Goal: Check status: Check status

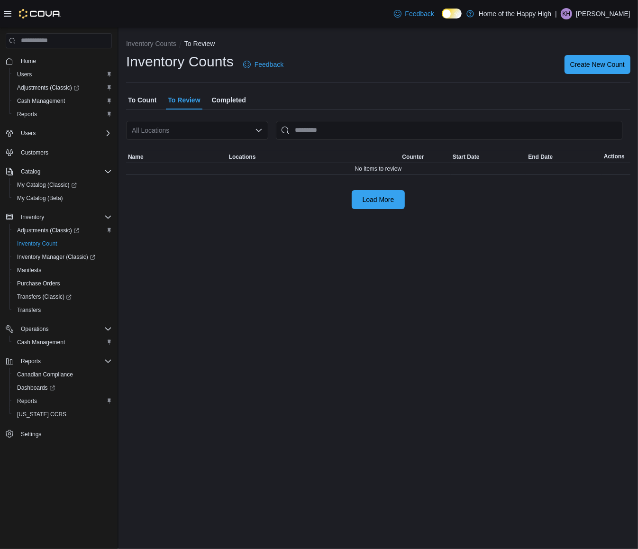
click at [222, 98] on span "Completed" at bounding box center [229, 100] width 34 height 19
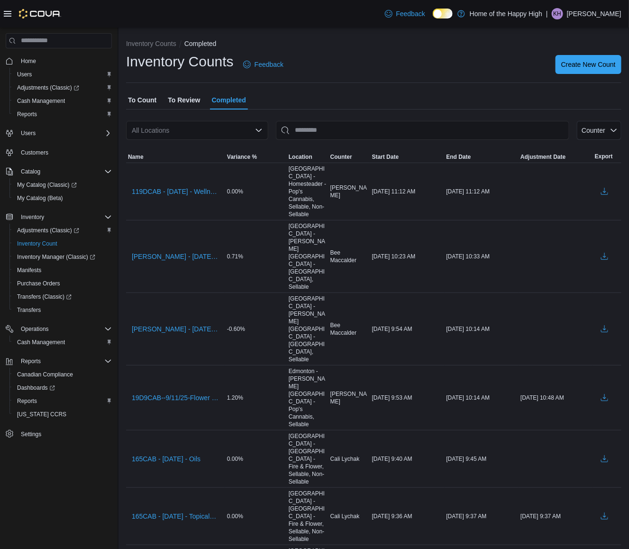
click at [195, 127] on div "All Locations" at bounding box center [197, 130] width 142 height 19
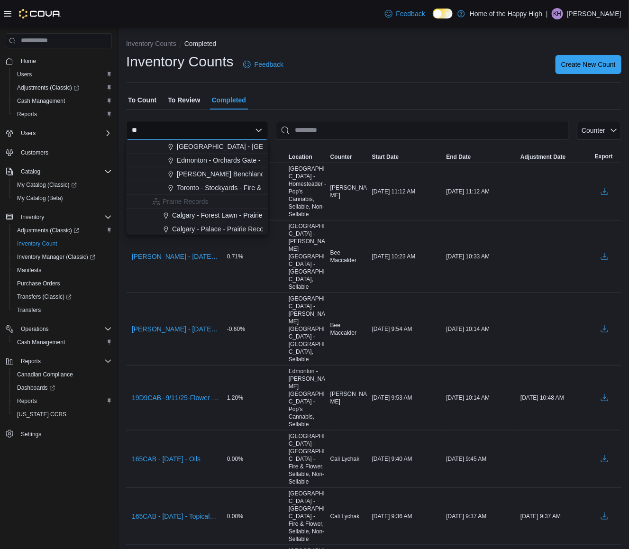
type input "*"
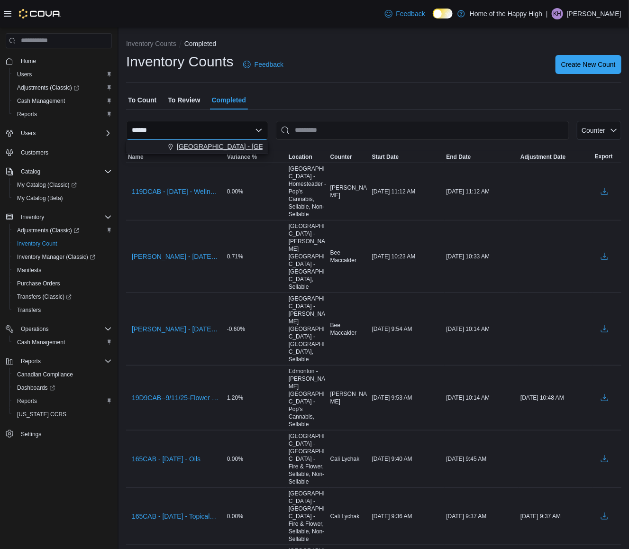
type input "******"
click at [226, 141] on button "[GEOGRAPHIC_DATA] - [GEOGRAPHIC_DATA] - Fire & Flower" at bounding box center [197, 147] width 142 height 14
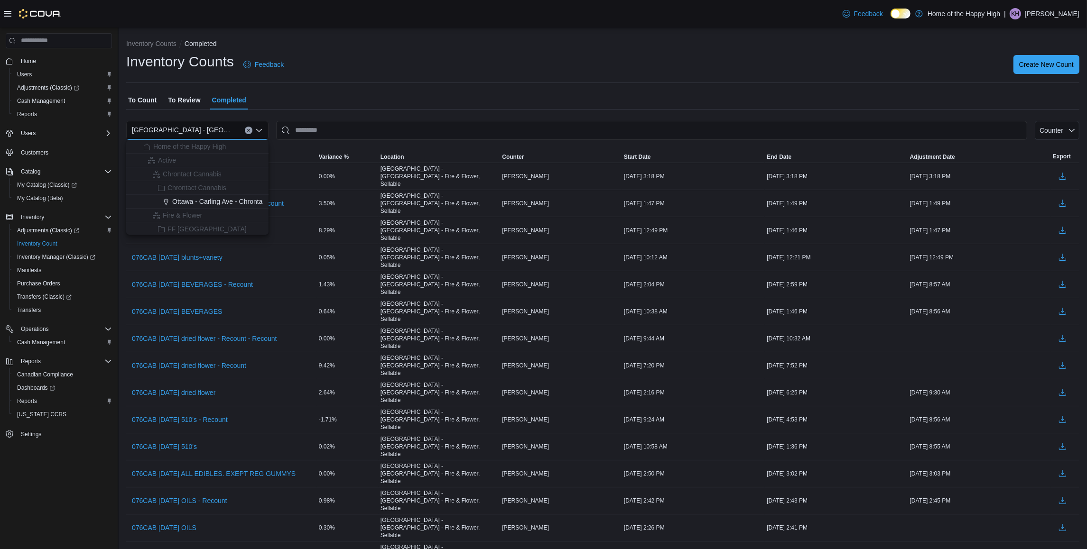
drag, startPoint x: 364, startPoint y: 74, endPoint x: 345, endPoint y: 82, distance: 20.7
click at [364, 74] on div "Inventory Counts Feedback Create New Count" at bounding box center [602, 64] width 953 height 25
click at [233, 226] on span "076CAB [DATE] blunts+variety - Recount" at bounding box center [192, 230] width 121 height 9
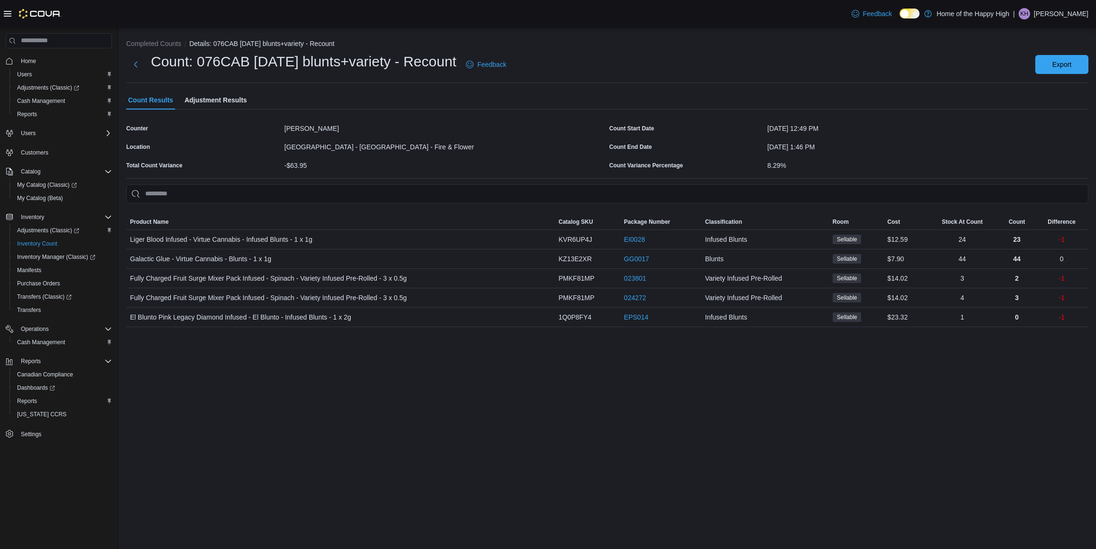
click at [236, 98] on span "Adjustment Results" at bounding box center [216, 100] width 62 height 19
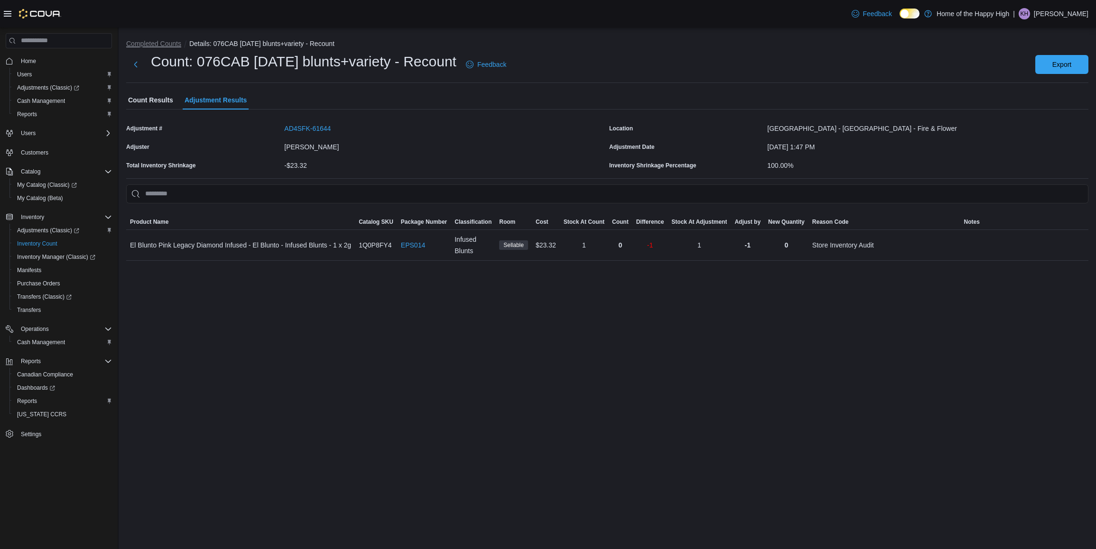
click at [162, 40] on button "Completed Counts" at bounding box center [153, 44] width 55 height 8
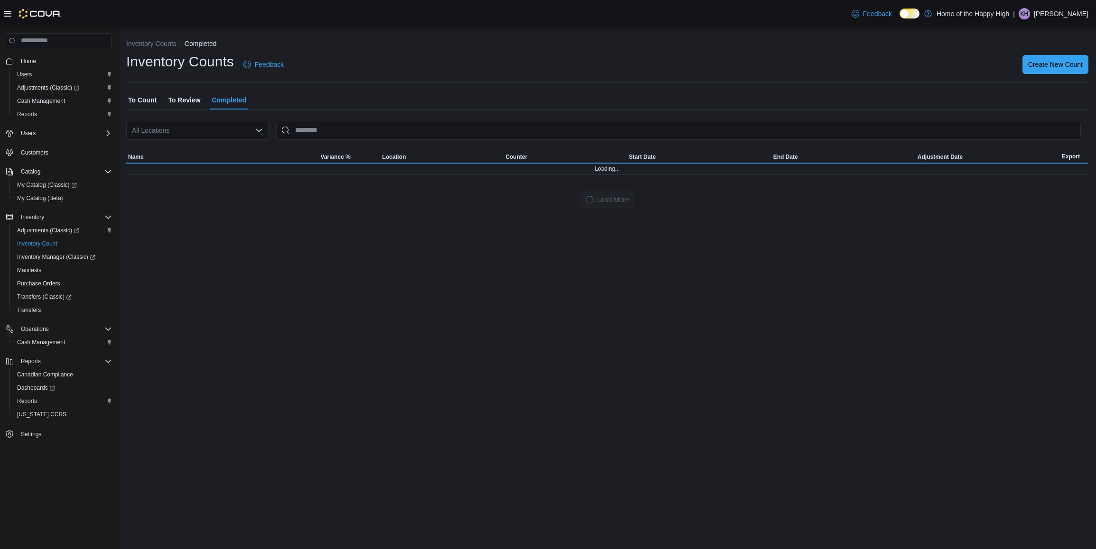
click at [228, 131] on div "All Locations" at bounding box center [197, 130] width 142 height 19
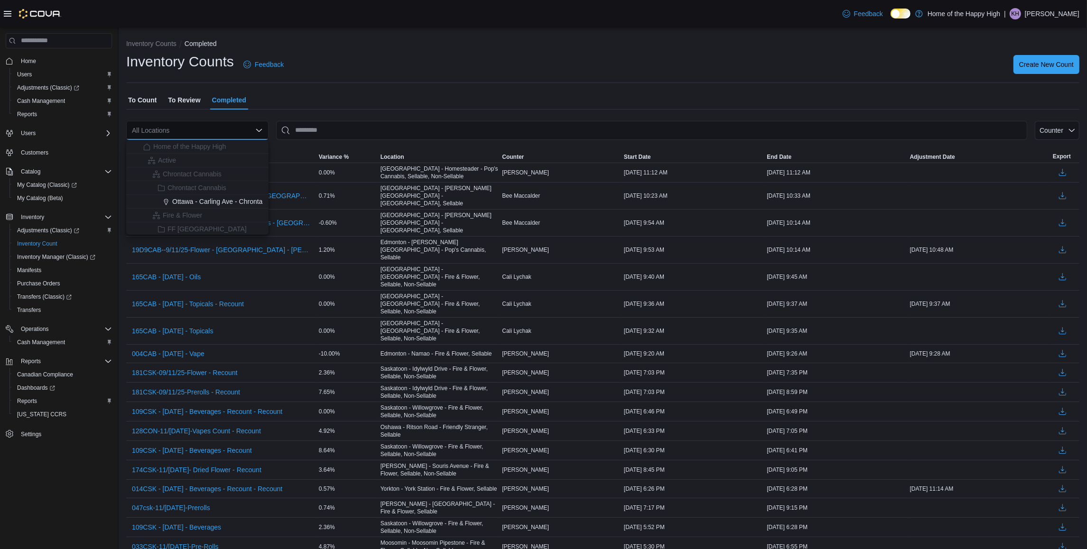
click at [228, 129] on div "All Locations" at bounding box center [197, 130] width 142 height 19
type input "***"
click at [249, 144] on span "[GEOGRAPHIC_DATA] - [GEOGRAPHIC_DATA] - Fire & Flower" at bounding box center [272, 146] width 190 height 9
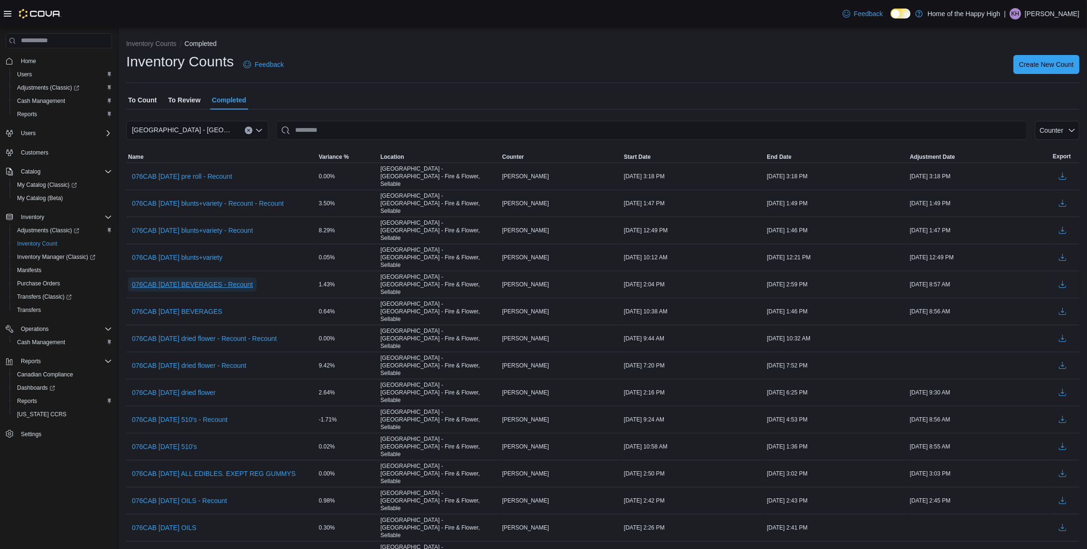
click at [202, 280] on span "076CAB [DATE] BEVERAGES - Recount" at bounding box center [192, 284] width 121 height 9
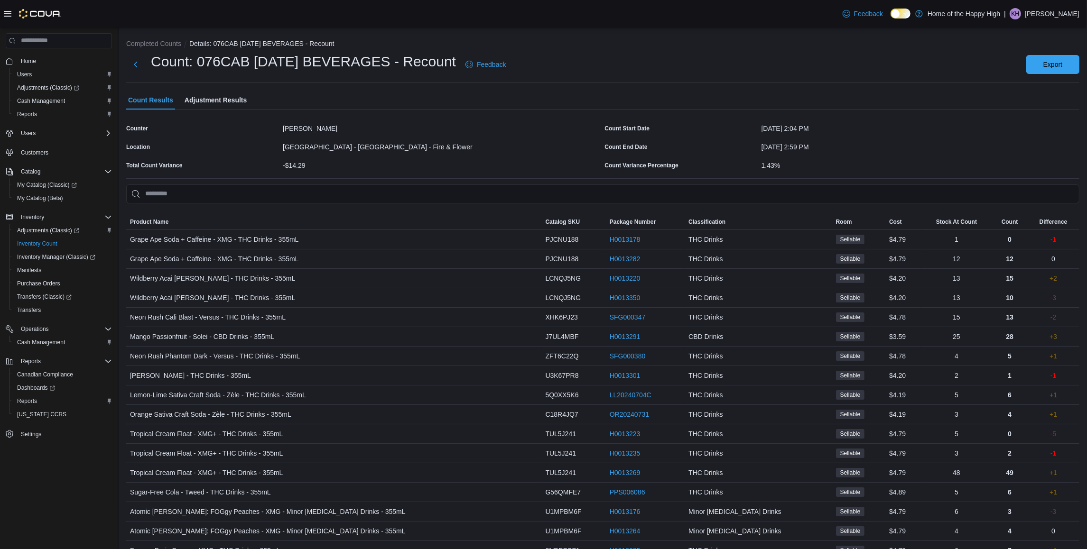
click at [226, 98] on span "Adjustment Results" at bounding box center [216, 100] width 62 height 19
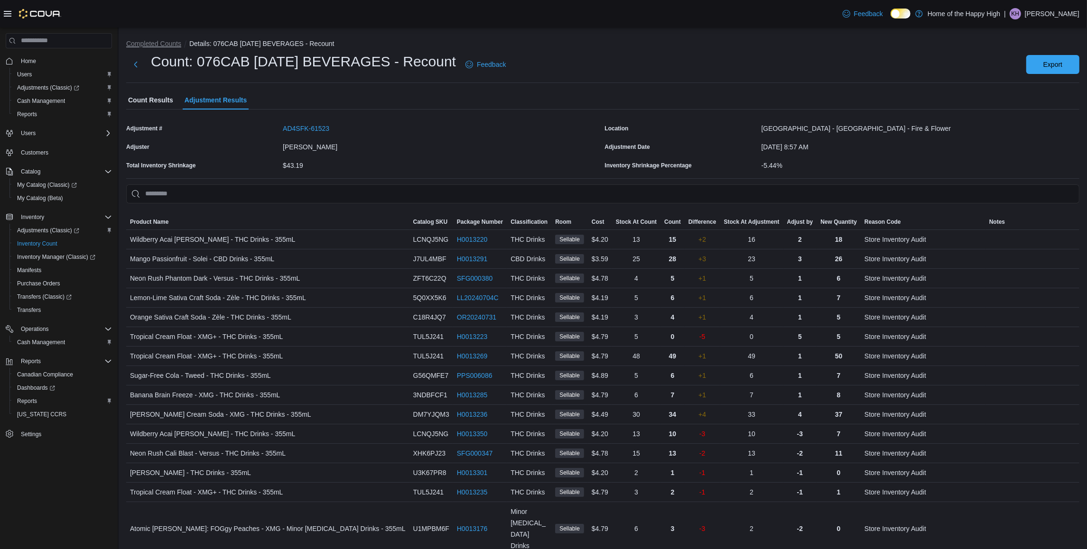
click at [168, 45] on button "Completed Counts" at bounding box center [153, 44] width 55 height 8
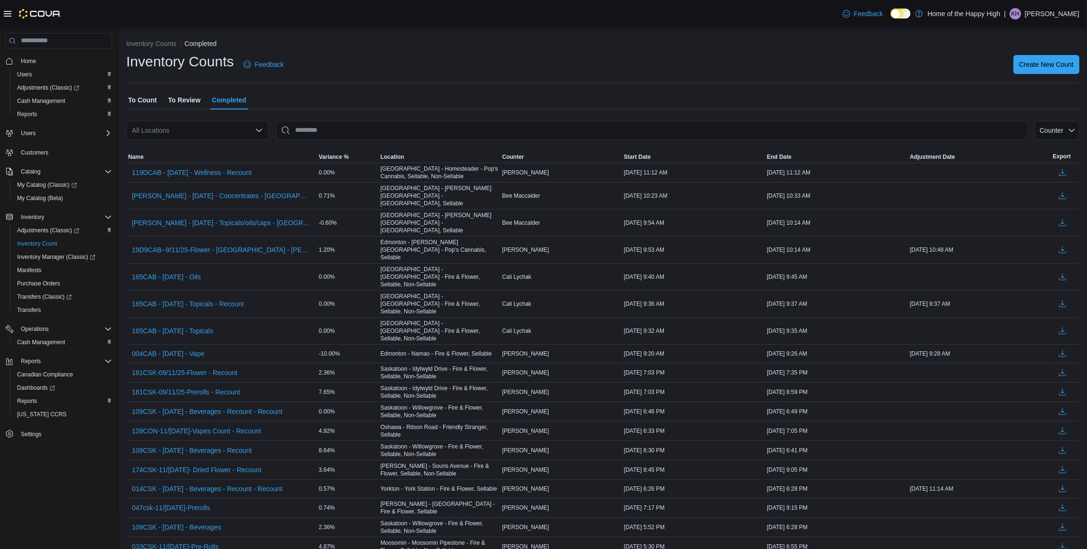
click at [198, 129] on div "All Locations" at bounding box center [197, 130] width 142 height 19
type input "***"
click at [191, 142] on span "[GEOGRAPHIC_DATA] - [GEOGRAPHIC_DATA] - Fire & Flower" at bounding box center [272, 146] width 190 height 9
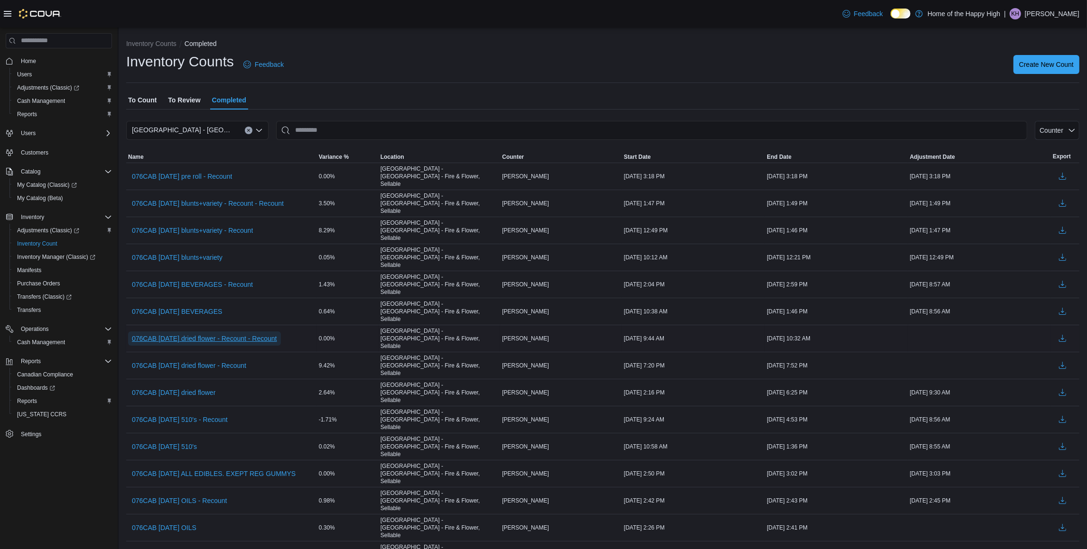
click at [272, 334] on span "076CAB [DATE] dried flower - Recount - Recount" at bounding box center [204, 338] width 145 height 9
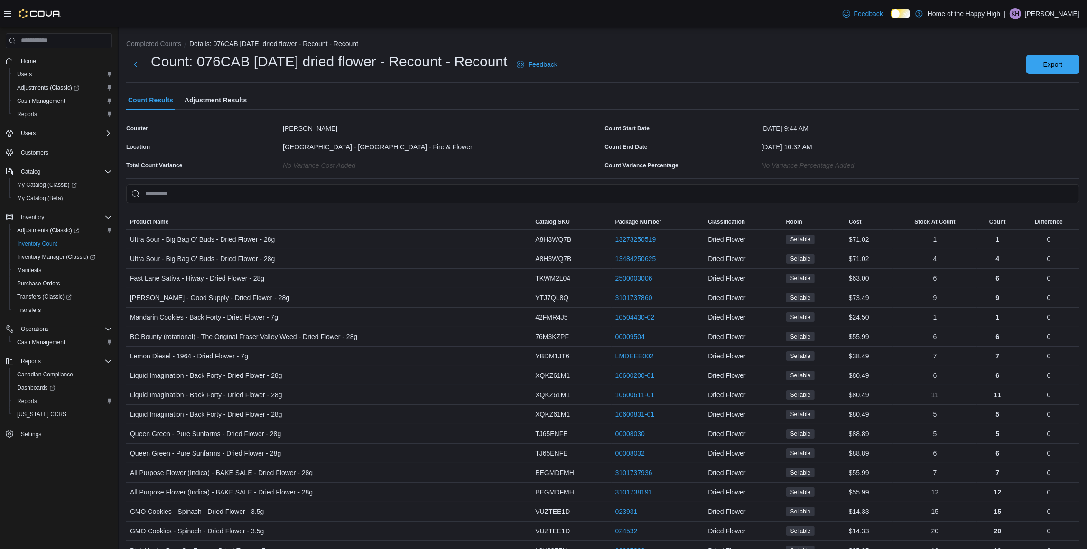
click at [212, 93] on span "Adjustment Results" at bounding box center [216, 100] width 62 height 19
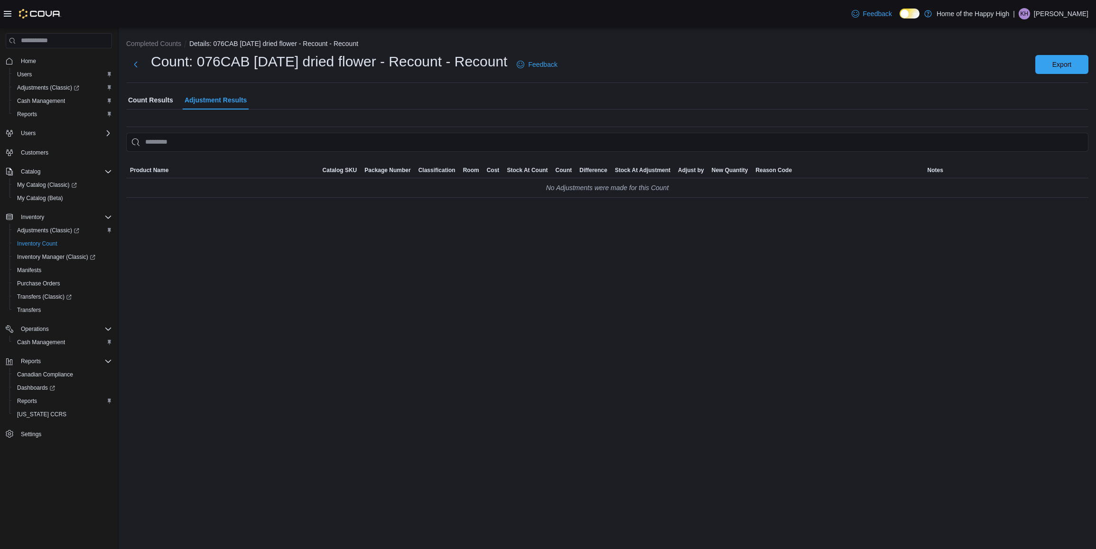
click at [162, 99] on span "Count Results" at bounding box center [150, 100] width 45 height 19
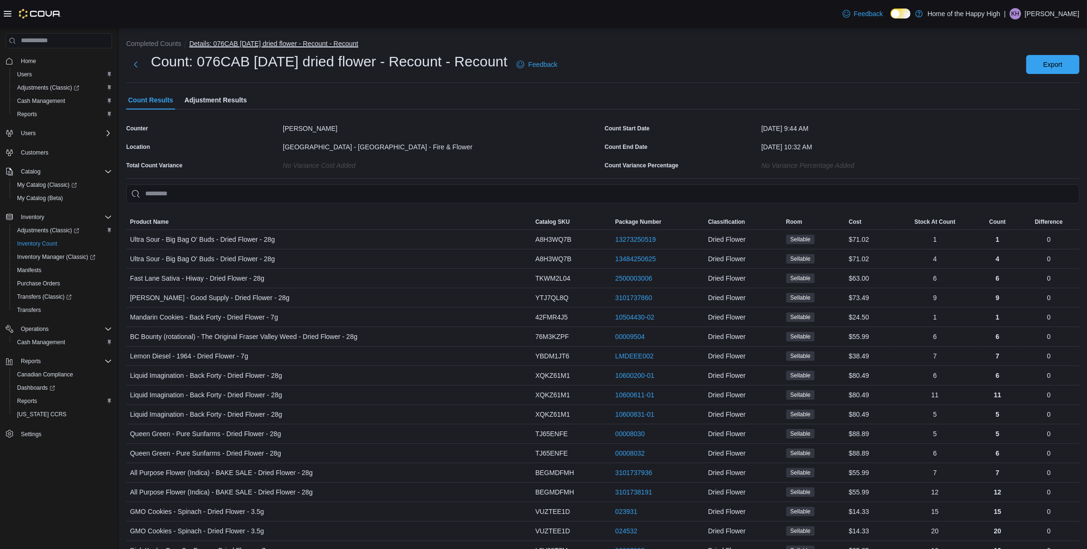
click at [239, 41] on button "Details: 076CAB [DATE] dried flower - Recount - Recount" at bounding box center [273, 44] width 169 height 8
click at [158, 47] on li "Completed Counts" at bounding box center [157, 43] width 63 height 9
click at [167, 41] on button "Completed Counts" at bounding box center [153, 44] width 55 height 8
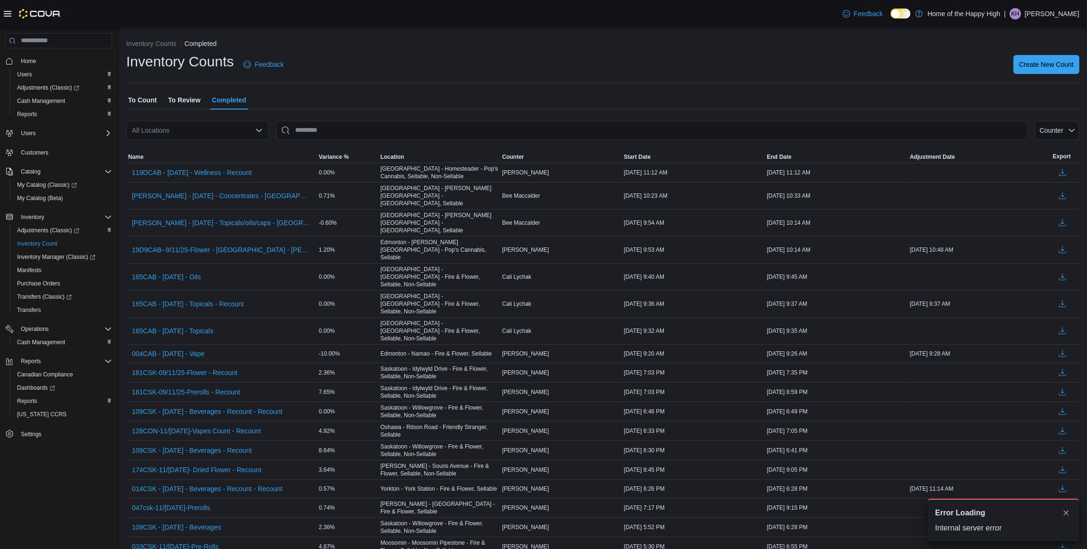
click at [202, 121] on div "All Locations" at bounding box center [197, 130] width 142 height 19
type input "***"
click at [226, 145] on span "[GEOGRAPHIC_DATA] - [GEOGRAPHIC_DATA] - Fire & Flower" at bounding box center [272, 146] width 190 height 9
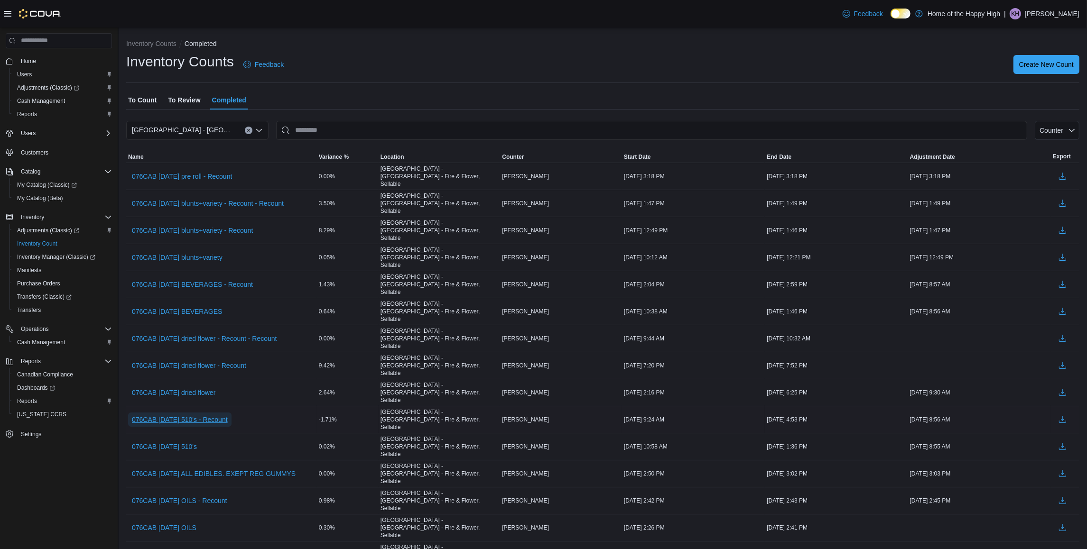
click at [221, 415] on span "076CAB [DATE] 510's - Recount" at bounding box center [180, 419] width 96 height 9
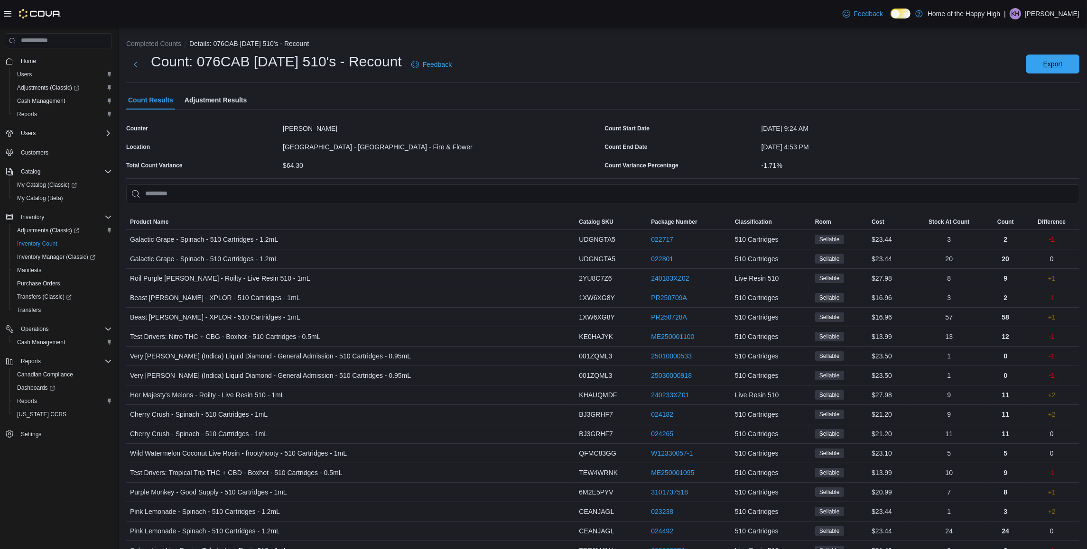
click at [638, 65] on span "Export" at bounding box center [1053, 64] width 42 height 19
click at [462, 8] on div "Feedback Dark Mode Home of the Happy High | KH [PERSON_NAME]" at bounding box center [543, 14] width 1087 height 28
click at [230, 98] on span "Adjustment Results" at bounding box center [216, 100] width 62 height 19
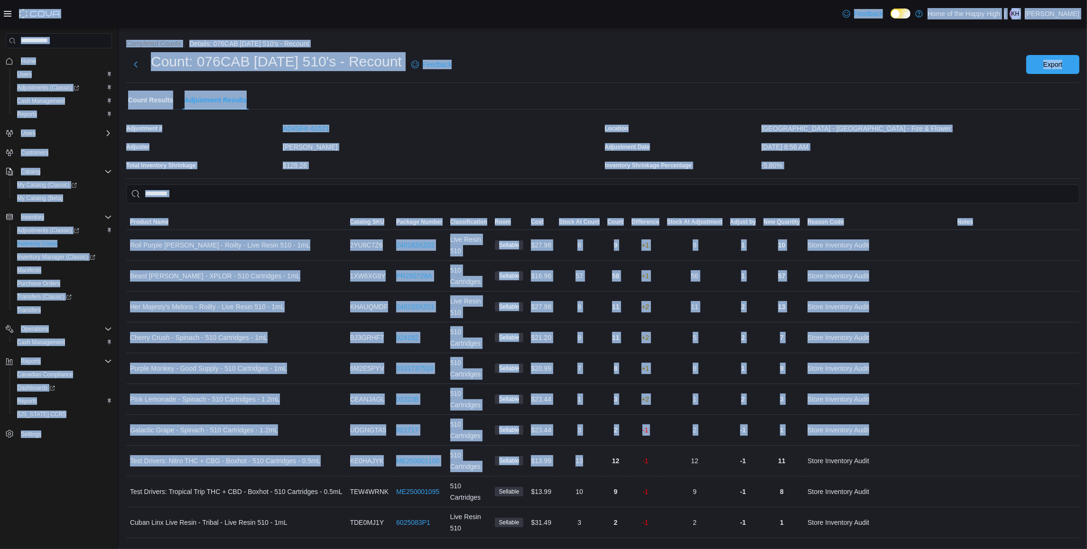
drag, startPoint x: 102, startPoint y: 13, endPoint x: 614, endPoint y: 446, distance: 670.8
click at [603, 451] on div "Feedback Dark Mode Home of the Happy High | KH [PERSON_NAME] Home Users Adjustm…" at bounding box center [543, 274] width 1087 height 549
click at [349, 36] on div "Completed Counts Details: 076CAB [DATE] 510's - Recount Count: 076CAB [DATE] 51…" at bounding box center [603, 287] width 968 height 518
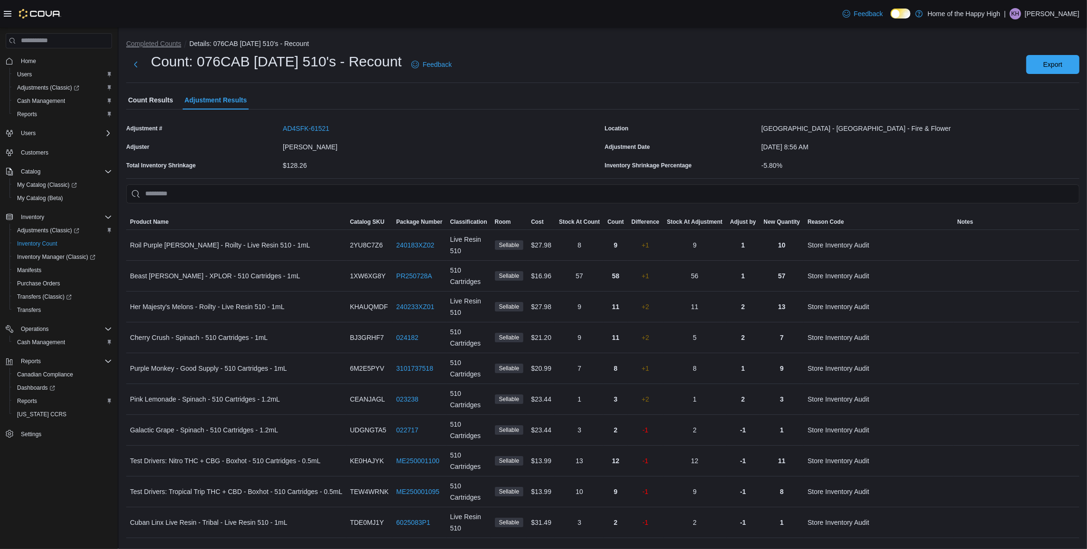
click at [177, 43] on button "Completed Counts" at bounding box center [153, 44] width 55 height 8
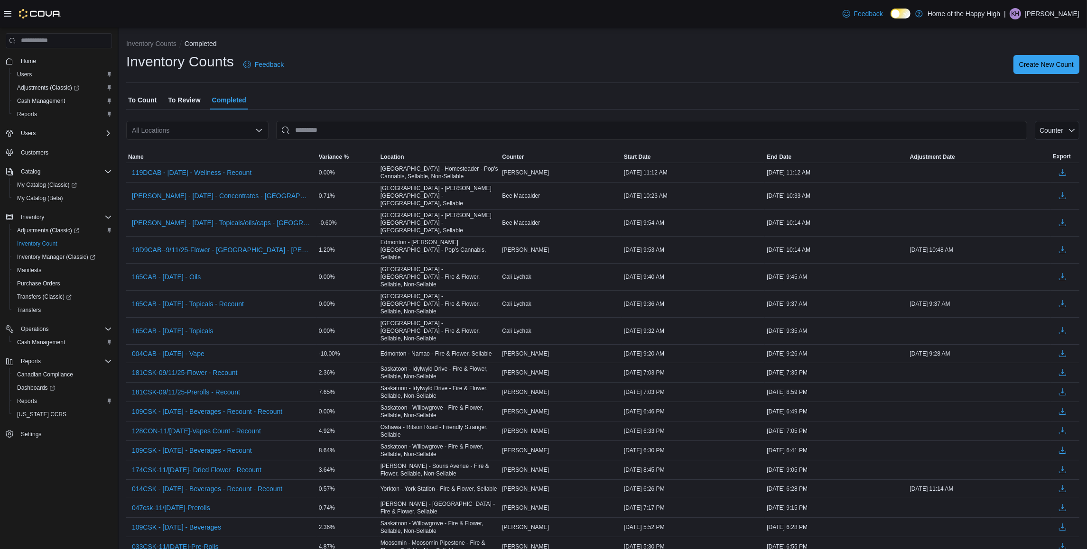
click at [197, 122] on div "All Locations" at bounding box center [197, 130] width 142 height 19
click at [191, 129] on div "All Locations Combo box. Selected. Combo box input. All Locations. Type some te…" at bounding box center [197, 130] width 142 height 19
type input "***"
click at [194, 140] on button "[GEOGRAPHIC_DATA] - [GEOGRAPHIC_DATA] - Fire & Flower" at bounding box center [197, 147] width 142 height 14
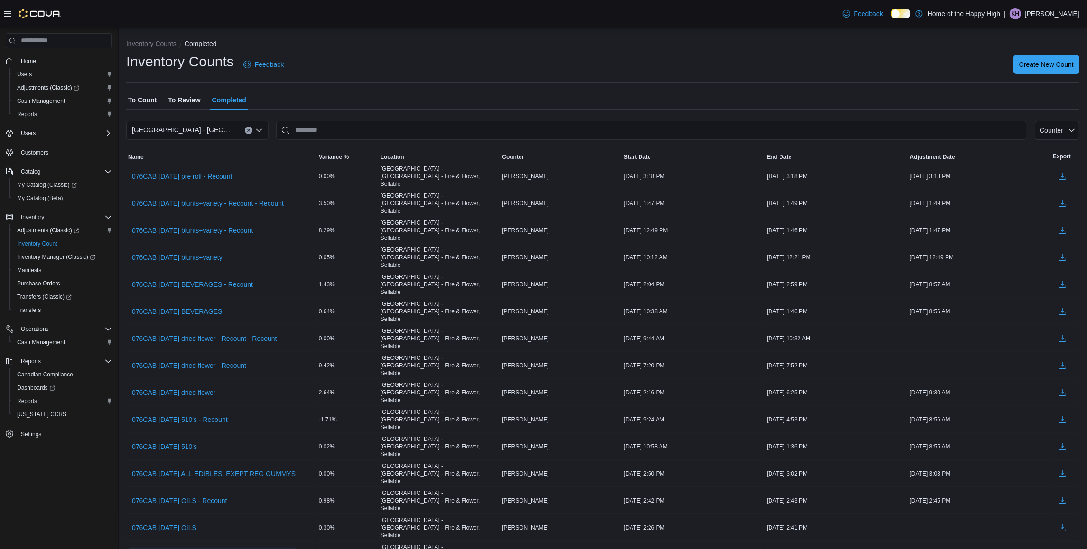
click at [267, 549] on span "076CAB [DATE] DISPOS CONCENTRATES - Recount" at bounding box center [212, 554] width 161 height 9
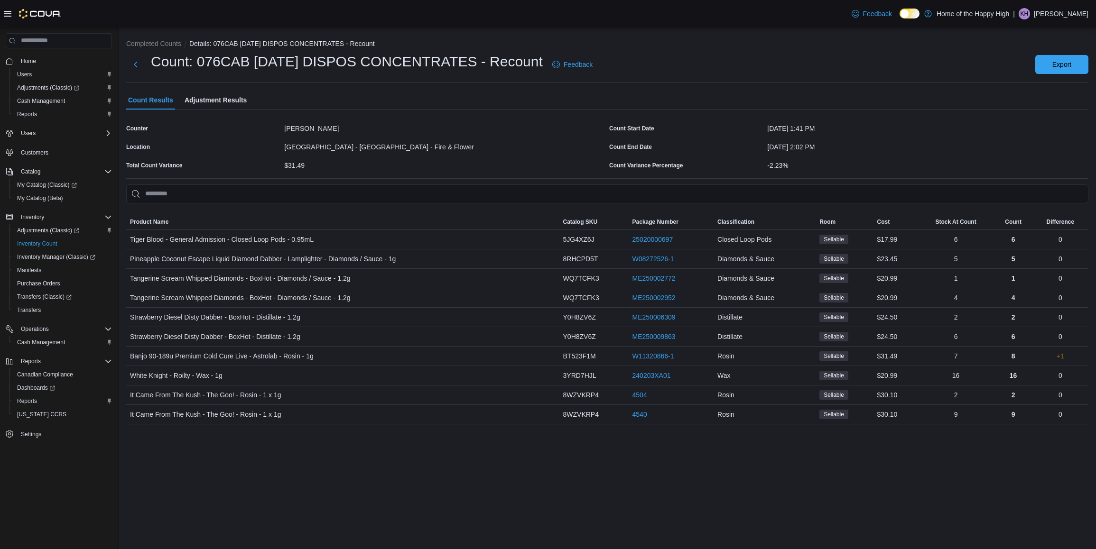
click at [240, 103] on span "Adjustment Results" at bounding box center [216, 100] width 62 height 19
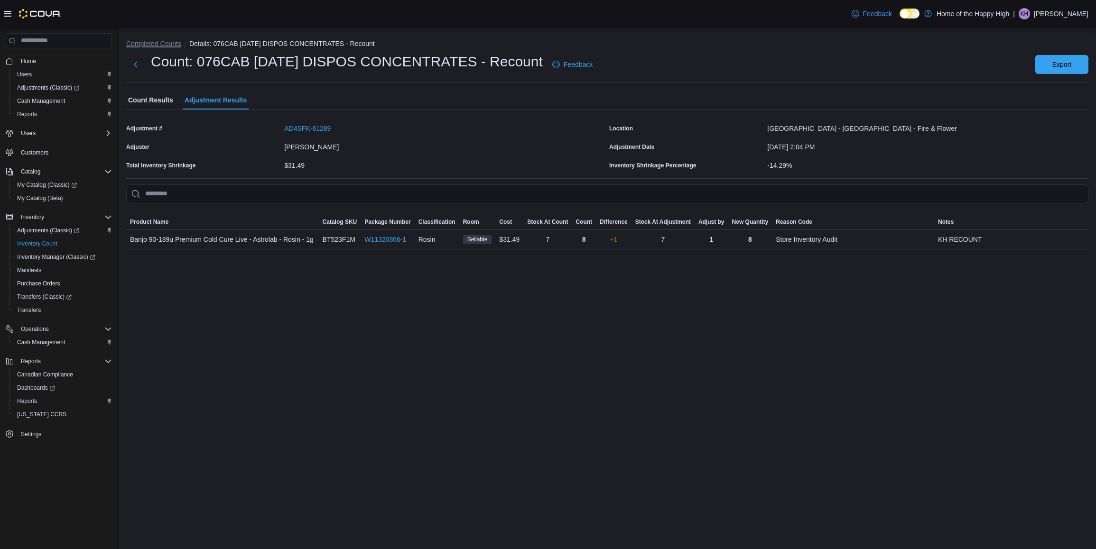
click at [142, 42] on button "Completed Counts" at bounding box center [153, 44] width 55 height 8
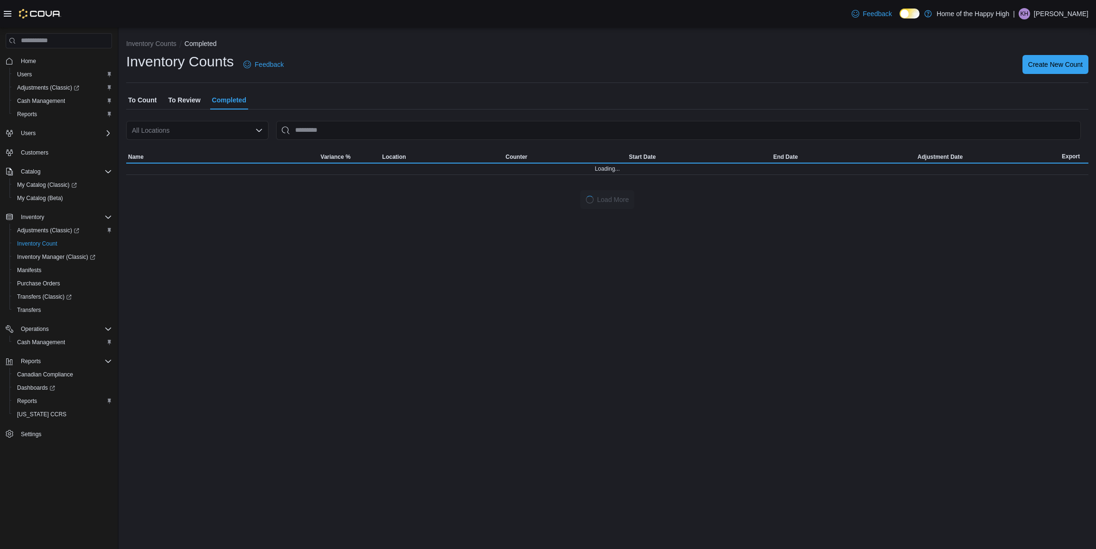
click at [202, 131] on div "All Locations" at bounding box center [197, 130] width 142 height 19
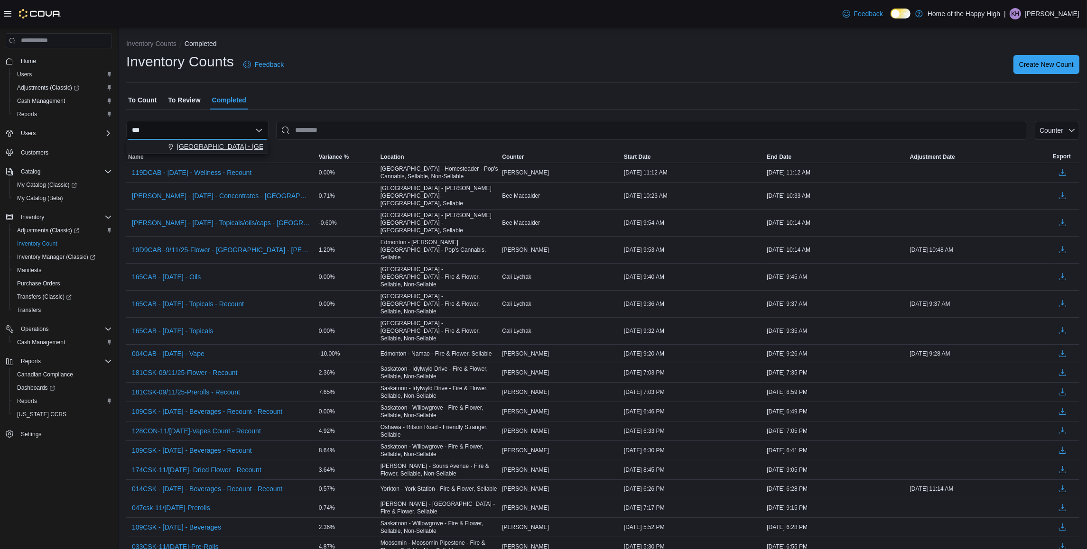
type input "***"
click at [193, 141] on button "[GEOGRAPHIC_DATA] - [GEOGRAPHIC_DATA] - Fire & Flower" at bounding box center [197, 147] width 142 height 14
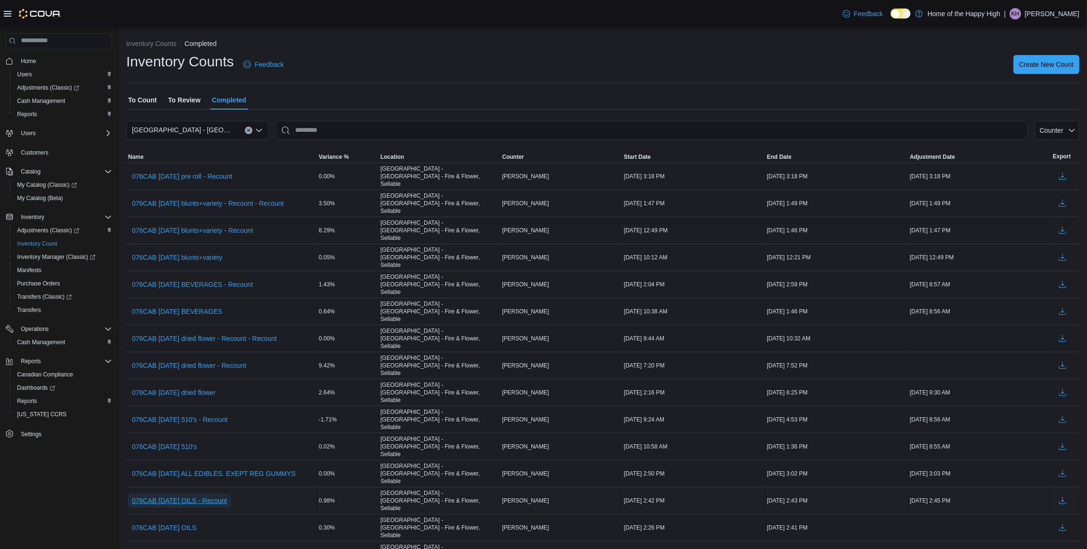
click at [217, 496] on span "076CAB [DATE] OILS - Recount" at bounding box center [179, 500] width 95 height 9
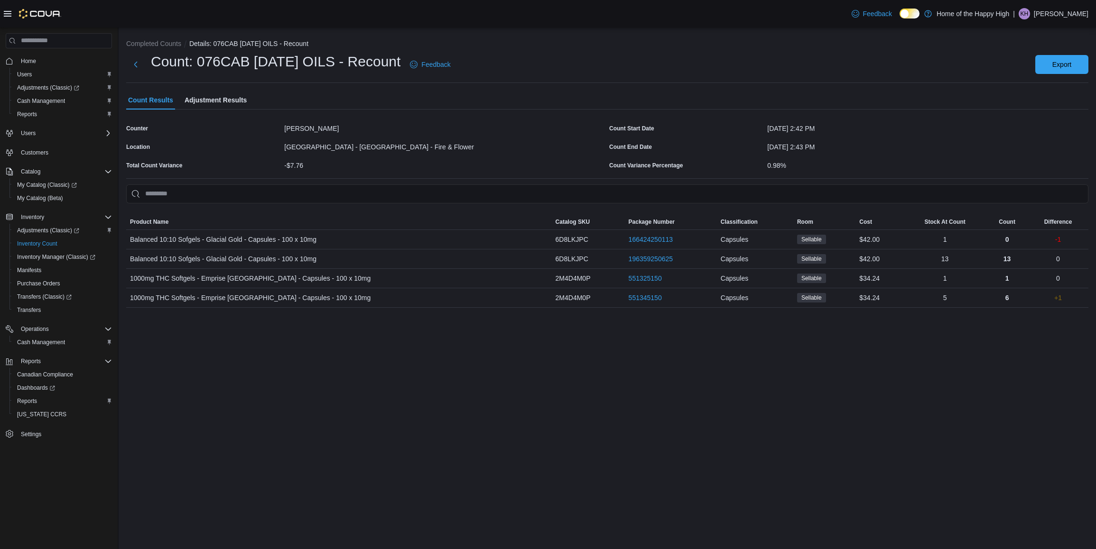
click at [214, 96] on span "Adjustment Results" at bounding box center [216, 100] width 62 height 19
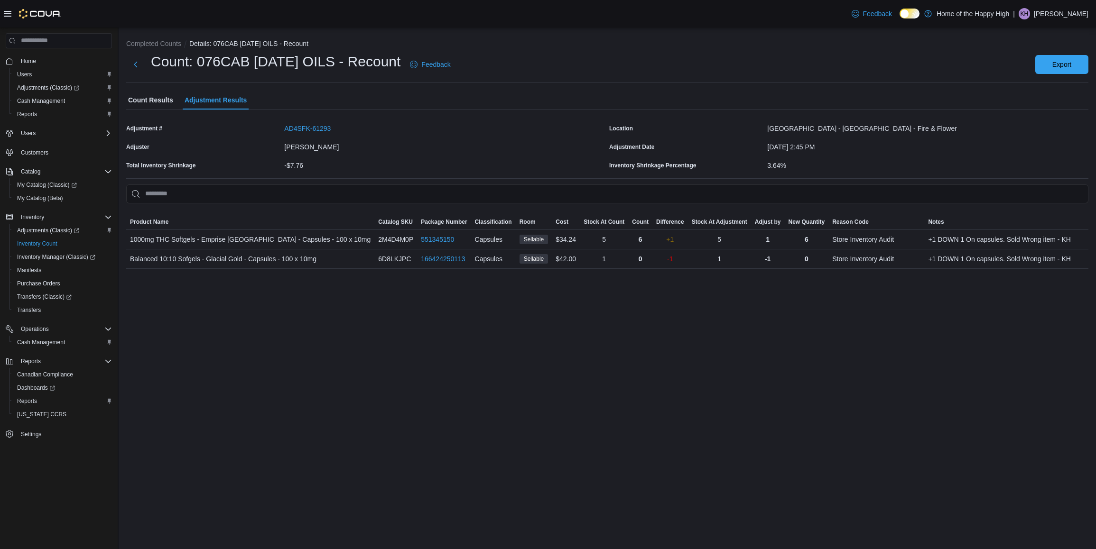
click at [177, 52] on h1 "Count: 076CAB [DATE] OILS - Recount" at bounding box center [275, 61] width 249 height 19
click at [169, 39] on li "Completed Counts" at bounding box center [157, 43] width 63 height 9
click at [167, 45] on button "Completed Counts" at bounding box center [153, 44] width 55 height 8
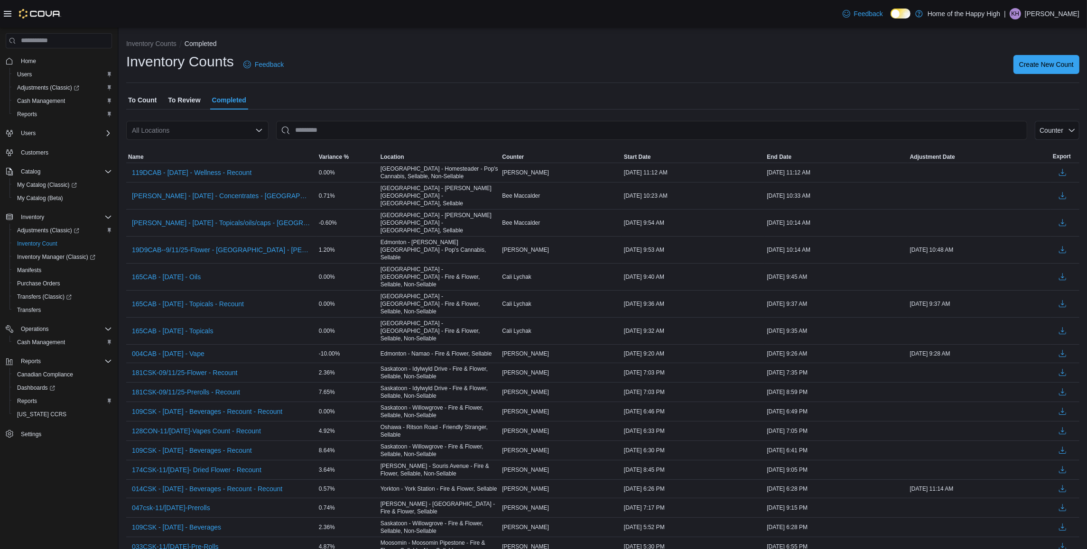
click at [165, 127] on div "All Locations" at bounding box center [197, 130] width 142 height 19
type input "******"
click at [242, 148] on span "[GEOGRAPHIC_DATA] - [GEOGRAPHIC_DATA] - Fire & Flower" at bounding box center [272, 146] width 190 height 9
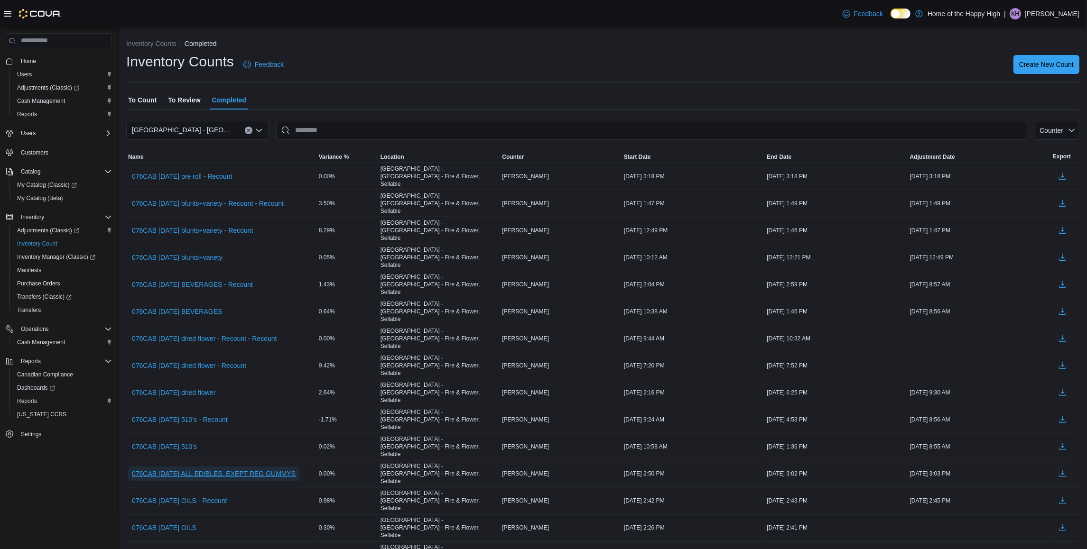
click at [236, 469] on span "076CAB [DATE] ALL EDIBLES. EXEPT REG GUMMYS" at bounding box center [214, 473] width 164 height 9
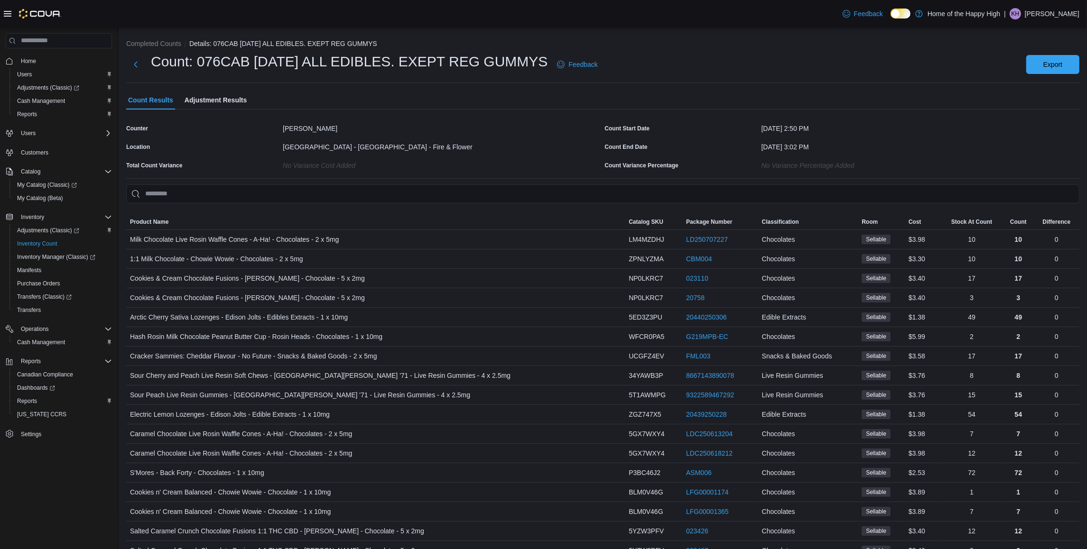
click at [227, 98] on span "Adjustment Results" at bounding box center [216, 100] width 62 height 19
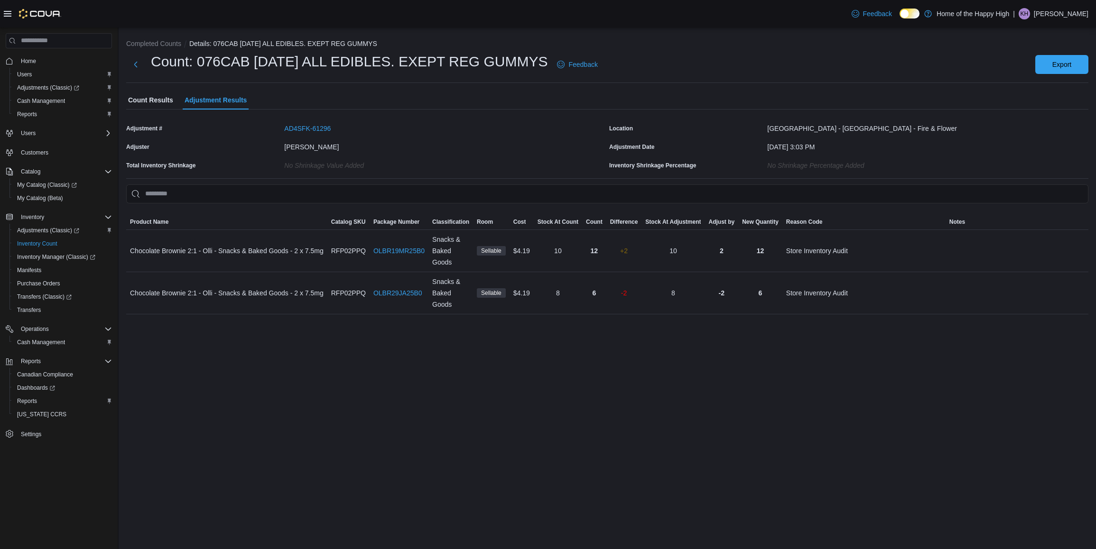
click at [143, 98] on span "Count Results" at bounding box center [150, 100] width 45 height 19
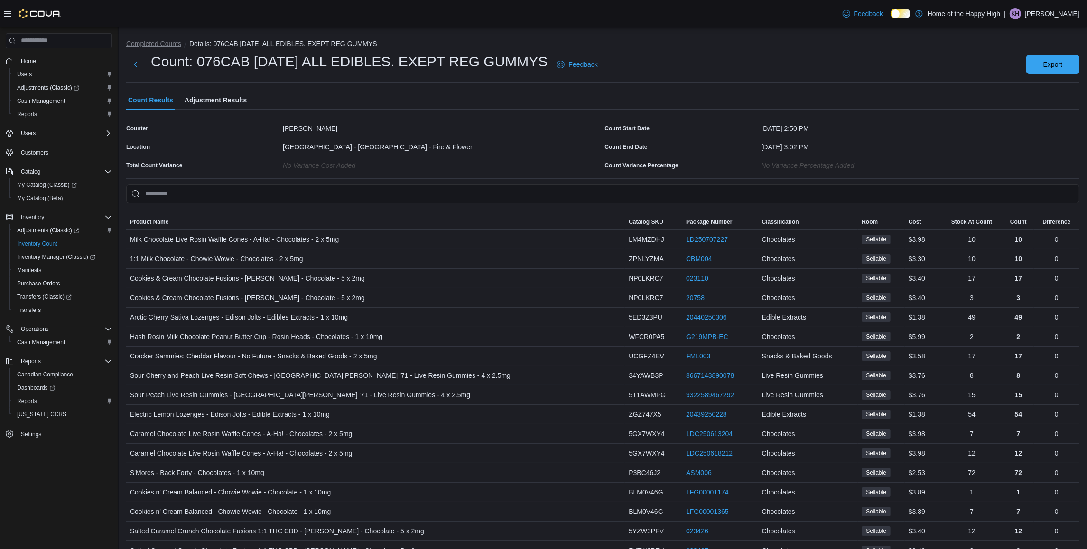
click at [169, 41] on button "Completed Counts" at bounding box center [153, 44] width 55 height 8
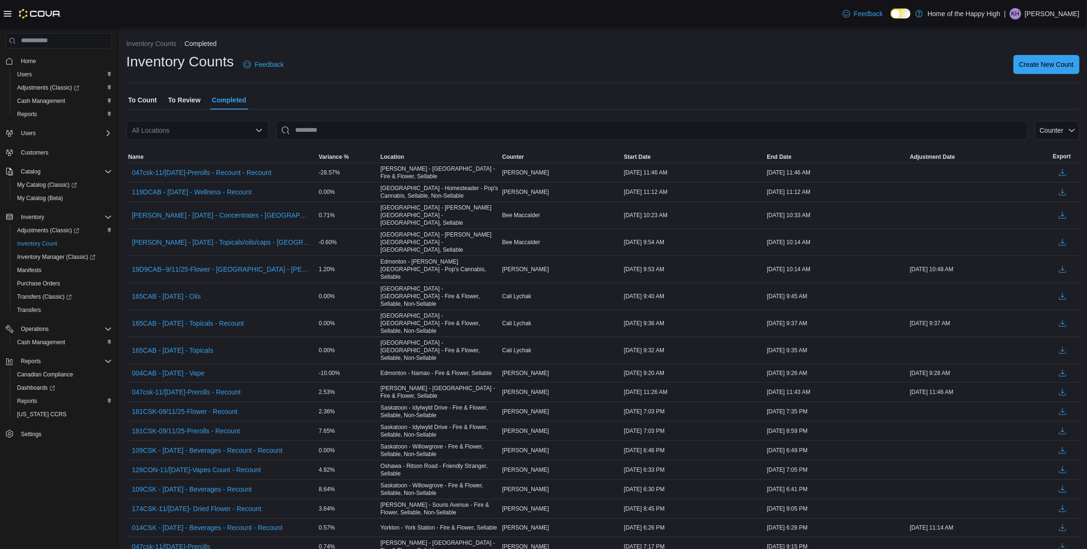
click at [184, 125] on div "All Locations" at bounding box center [197, 130] width 142 height 19
type input "***"
click at [210, 145] on span "[GEOGRAPHIC_DATA] - [GEOGRAPHIC_DATA] - Fire & Flower" at bounding box center [272, 146] width 190 height 9
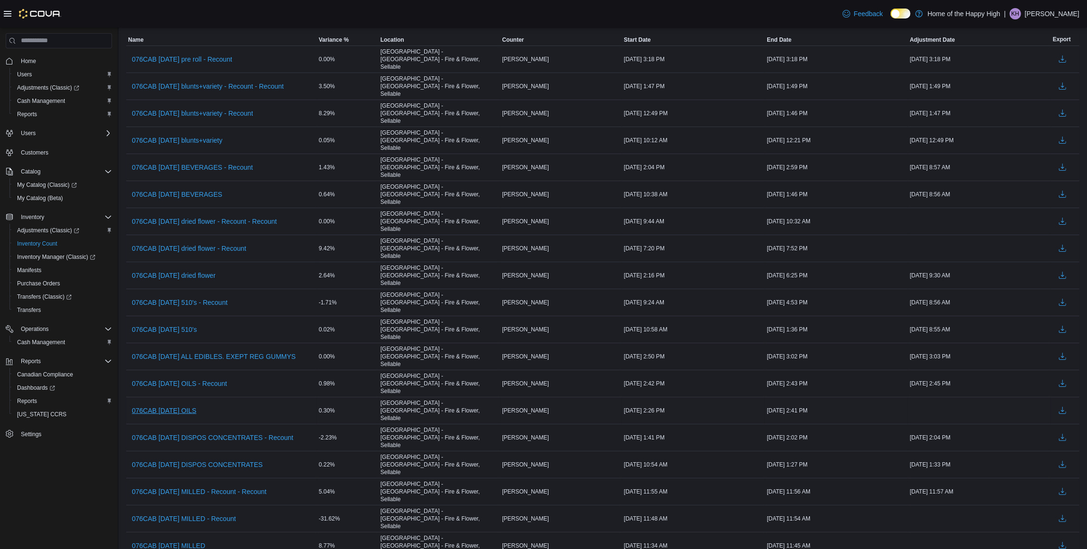
scroll to position [178, 0]
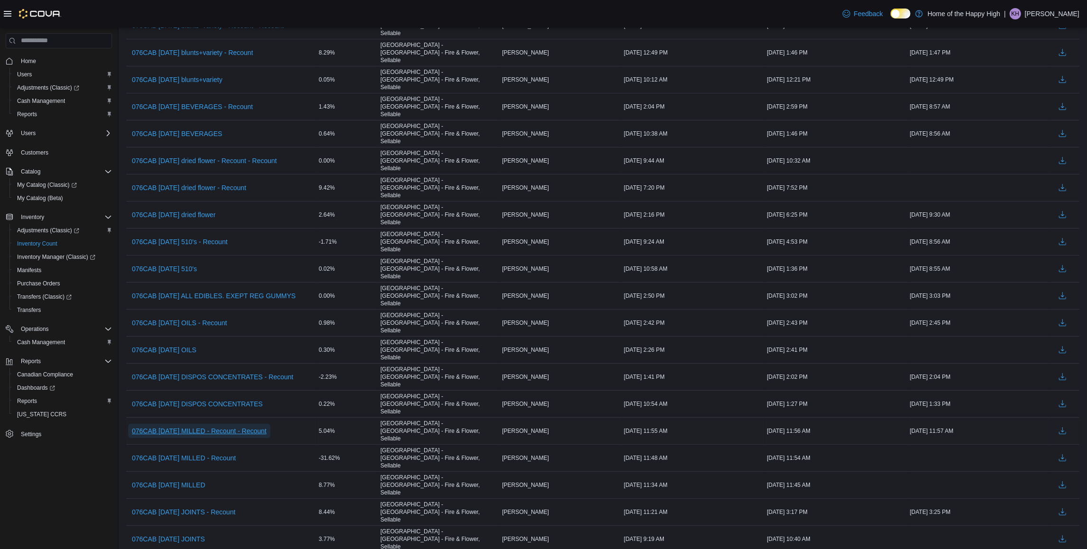
click at [233, 426] on span "076CAB [DATE] MILLED - Recount - Recount" at bounding box center [199, 430] width 135 height 9
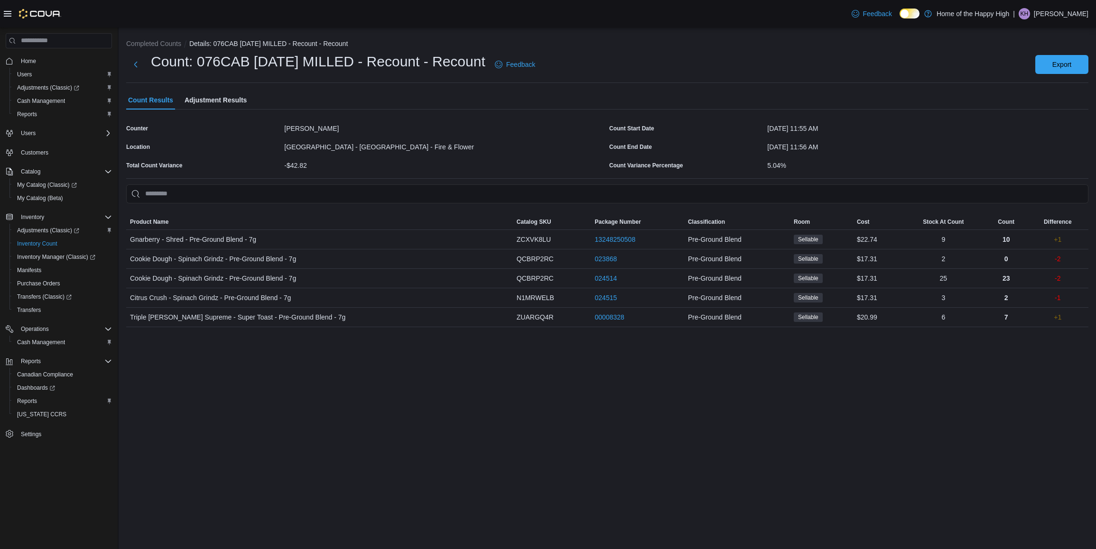
click at [208, 97] on span "Adjustment Results" at bounding box center [216, 100] width 62 height 19
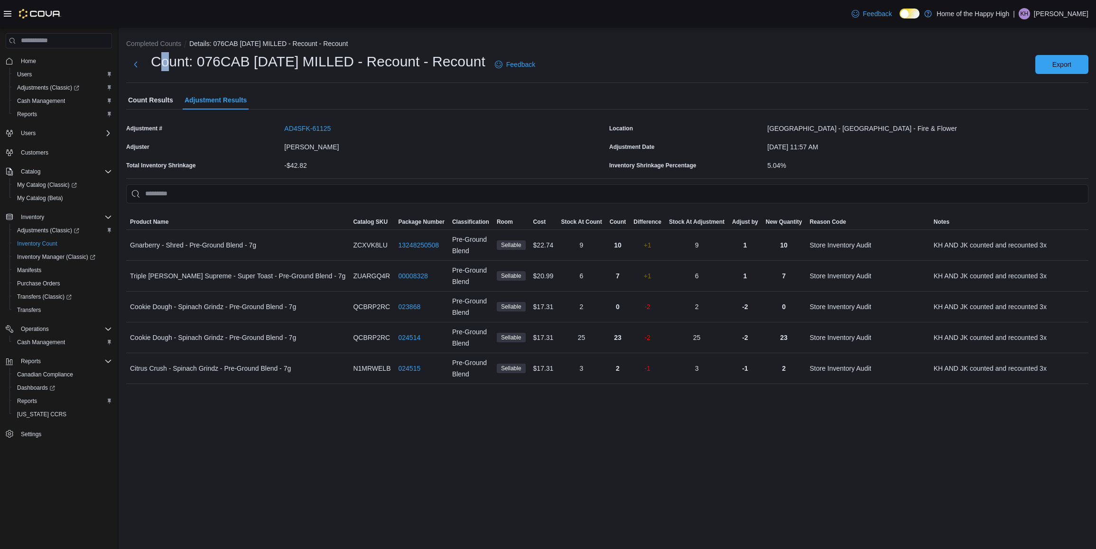
click at [166, 53] on h1 "Count: 076CAB [DATE] MILLED - Recount - Recount" at bounding box center [318, 61] width 334 height 19
click at [172, 41] on button "Completed Counts" at bounding box center [153, 44] width 55 height 8
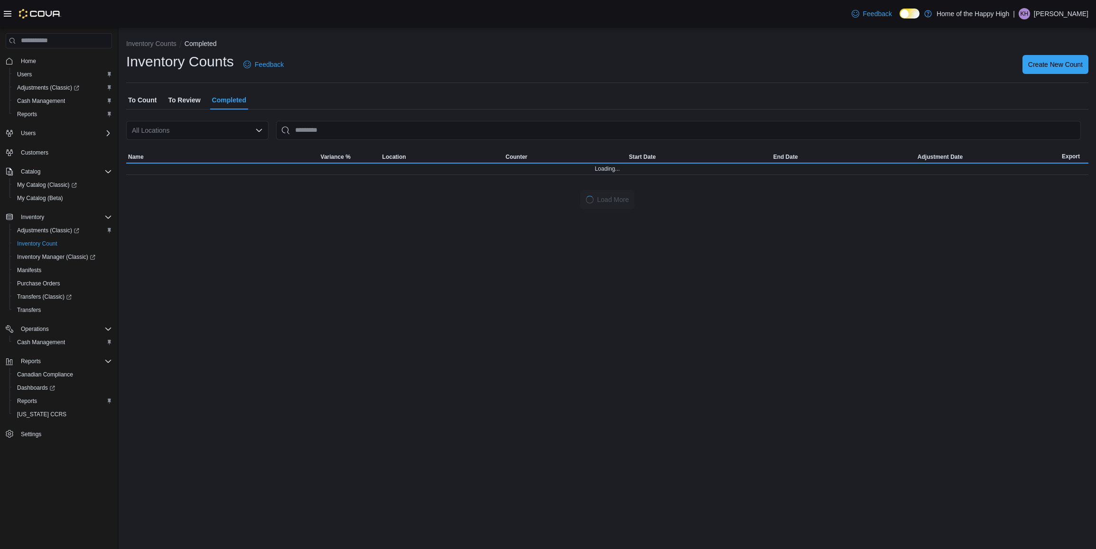
click at [226, 133] on div "All Locations" at bounding box center [197, 130] width 142 height 19
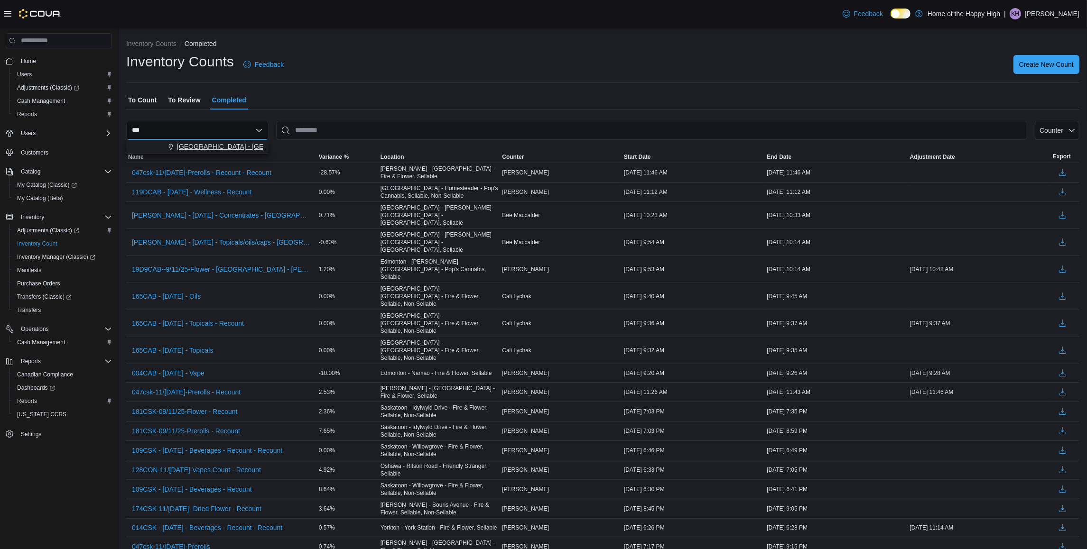
type input "***"
drag, startPoint x: 226, startPoint y: 148, endPoint x: 221, endPoint y: 157, distance: 10.8
click at [226, 148] on span "[GEOGRAPHIC_DATA] - [GEOGRAPHIC_DATA] - Fire & Flower" at bounding box center [272, 146] width 190 height 9
